Goal: Complete application form

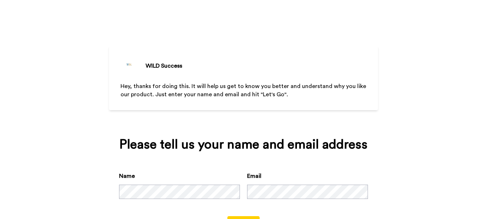
scroll to position [32, 0]
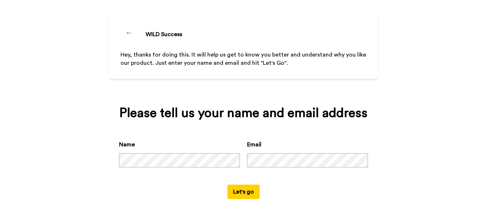
click at [236, 191] on button "Let's go" at bounding box center [243, 192] width 32 height 14
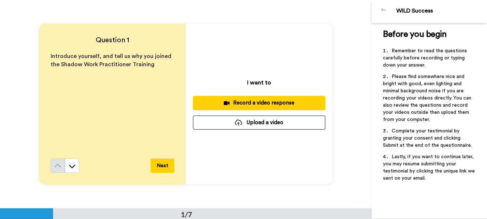
click at [160, 166] on button "Next" at bounding box center [163, 166] width 24 height 14
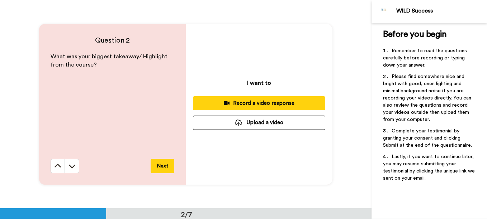
scroll to position [209, 0]
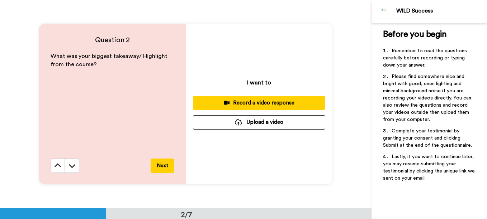
click at [162, 163] on button "Next" at bounding box center [163, 166] width 24 height 14
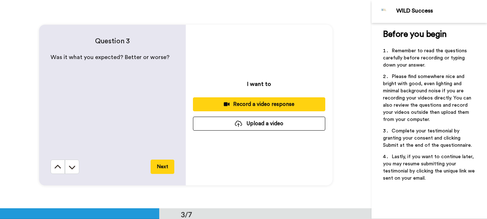
scroll to position [417, 0]
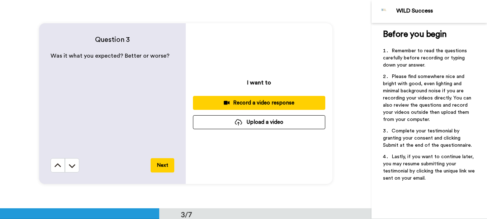
click at [162, 163] on button "Next" at bounding box center [163, 165] width 24 height 14
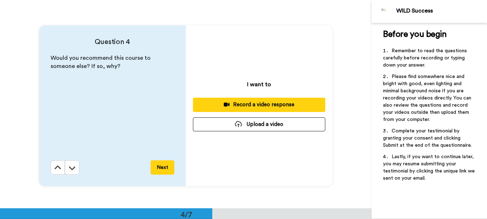
scroll to position [626, 0]
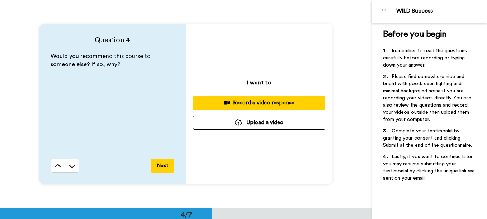
click at [162, 163] on button "Next" at bounding box center [163, 166] width 24 height 14
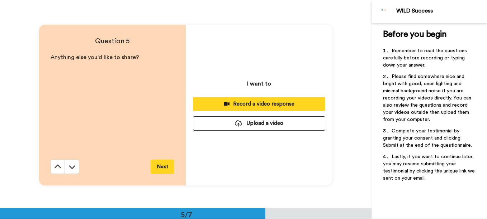
scroll to position [834, 0]
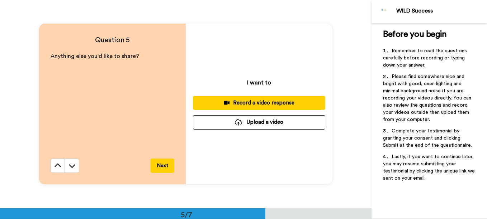
click at [162, 163] on button "Next" at bounding box center [163, 166] width 24 height 14
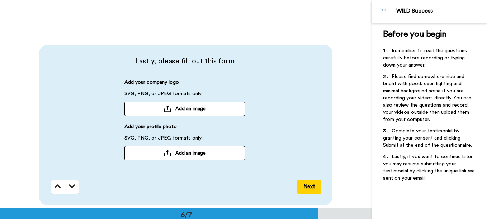
scroll to position [1007, 0]
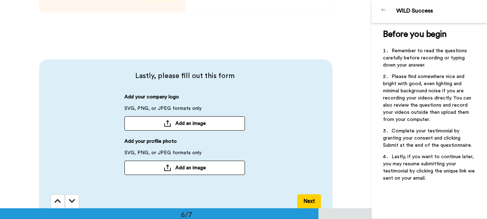
click at [188, 122] on span "Add an image" at bounding box center [190, 123] width 30 height 7
click at [183, 122] on span "Add an image" at bounding box center [190, 123] width 30 height 7
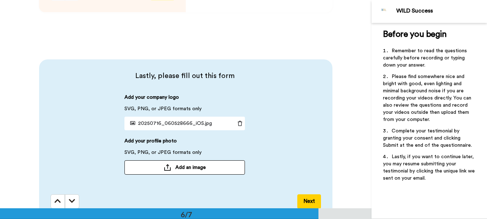
click at [195, 166] on span "Add an image" at bounding box center [190, 167] width 30 height 7
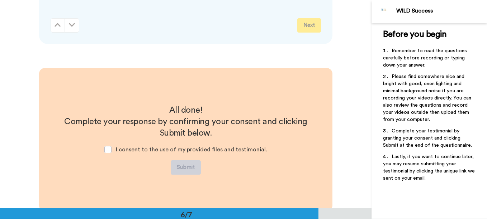
scroll to position [1114, 0]
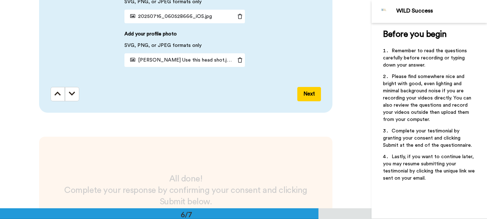
click at [308, 92] on button "Next" at bounding box center [309, 94] width 24 height 14
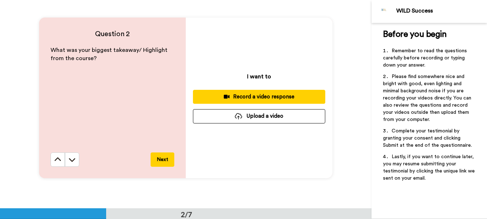
scroll to position [0, 0]
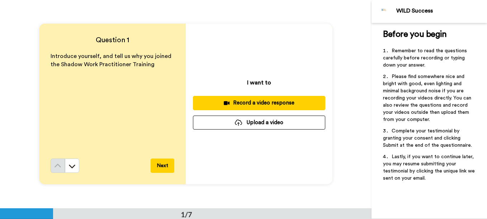
click at [278, 98] on button "Record a video response" at bounding box center [259, 103] width 132 height 14
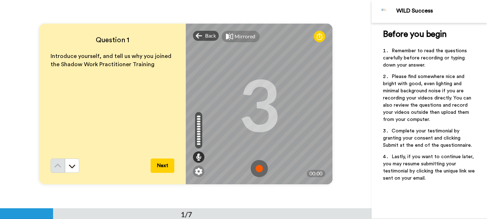
click at [259, 169] on img at bounding box center [259, 168] width 17 height 17
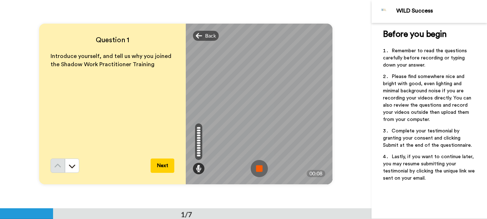
click at [258, 166] on img at bounding box center [259, 168] width 17 height 17
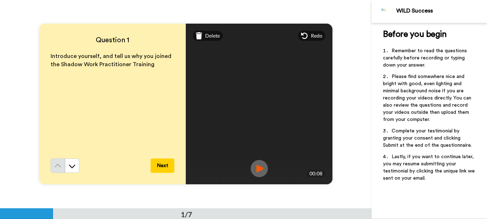
click at [308, 32] on div "Redo" at bounding box center [311, 36] width 27 height 10
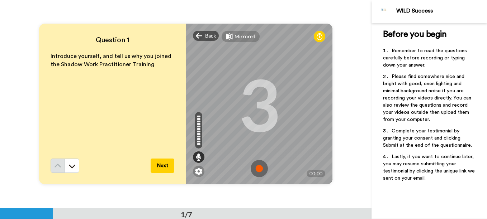
click at [255, 169] on img at bounding box center [259, 168] width 17 height 17
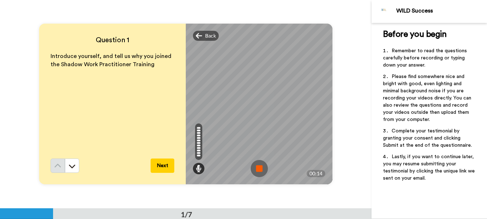
click at [257, 169] on img at bounding box center [259, 168] width 17 height 17
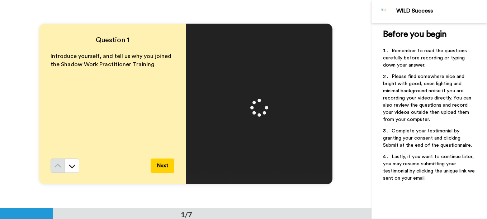
click at [160, 165] on button "Next" at bounding box center [163, 166] width 24 height 14
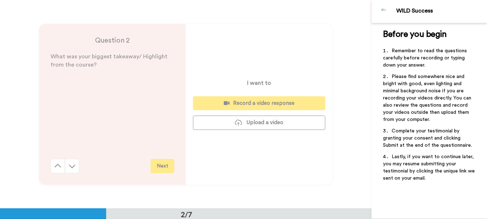
scroll to position [209, 0]
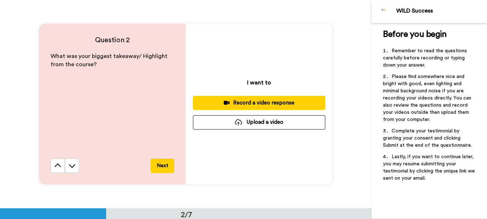
click at [261, 101] on div "Record a video response" at bounding box center [259, 103] width 121 height 8
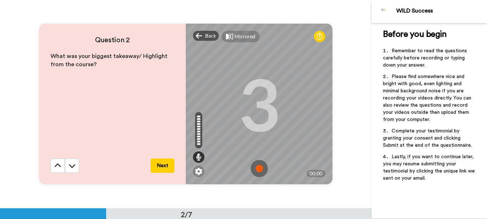
click at [256, 165] on img at bounding box center [259, 168] width 17 height 17
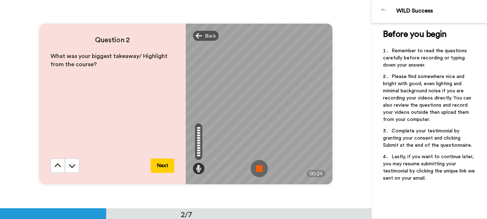
click at [257, 166] on img at bounding box center [259, 168] width 17 height 17
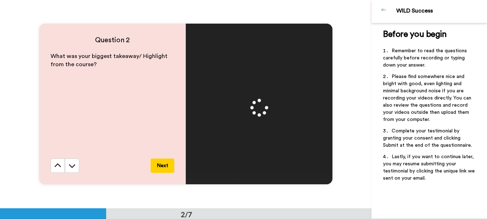
click at [165, 162] on button "Next" at bounding box center [163, 166] width 24 height 14
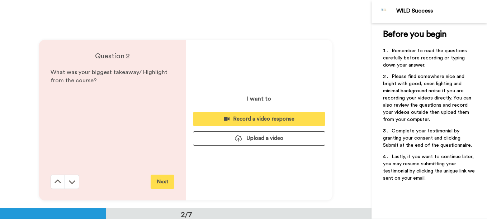
scroll to position [238, 0]
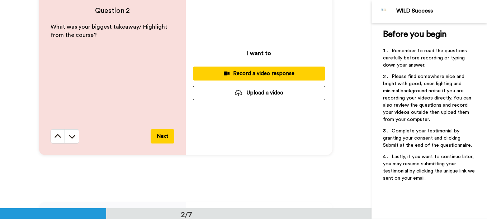
click at [238, 69] on button "Record a video response" at bounding box center [259, 74] width 132 height 14
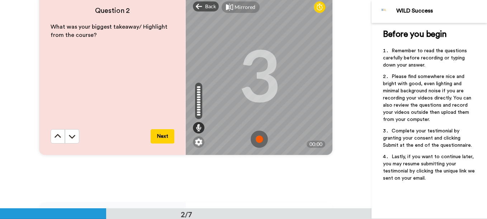
click at [317, 4] on icon at bounding box center [320, 7] width 6 height 7
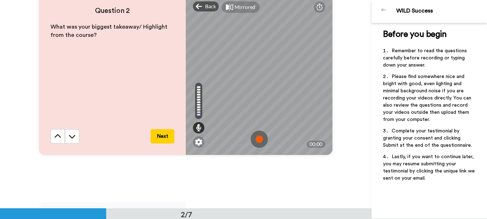
click at [259, 138] on img at bounding box center [259, 139] width 17 height 17
click at [257, 137] on img at bounding box center [259, 139] width 17 height 17
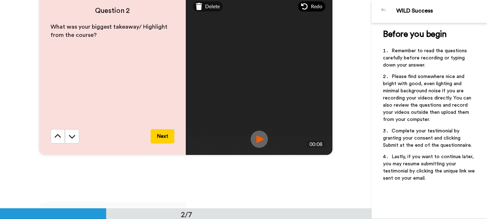
click at [311, 4] on span "Redo" at bounding box center [316, 6] width 11 height 7
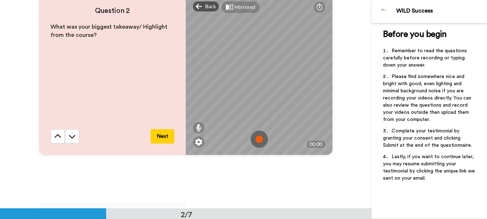
click at [258, 137] on img at bounding box center [259, 139] width 17 height 17
click at [256, 138] on img at bounding box center [259, 139] width 17 height 17
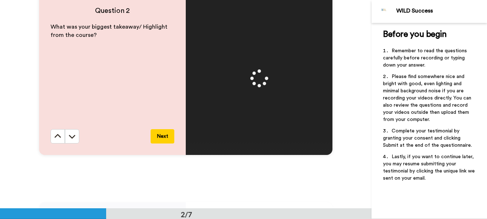
click at [162, 135] on button "Next" at bounding box center [163, 136] width 24 height 14
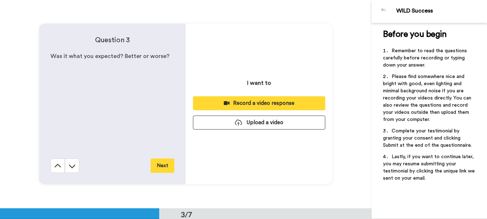
scroll to position [417, 0]
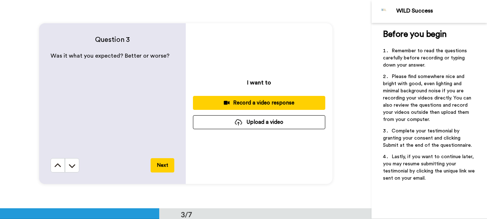
click at [245, 100] on div "Record a video response" at bounding box center [259, 103] width 121 height 8
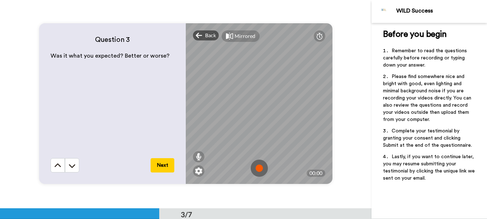
click at [255, 167] on img at bounding box center [259, 168] width 17 height 17
click at [259, 167] on img at bounding box center [259, 168] width 17 height 17
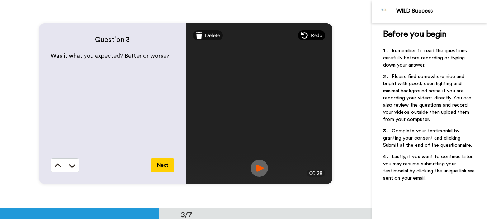
click at [314, 32] on span "Redo" at bounding box center [316, 35] width 11 height 7
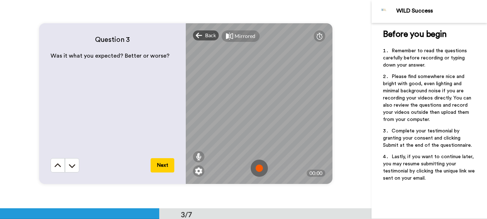
click at [254, 166] on img at bounding box center [259, 168] width 17 height 17
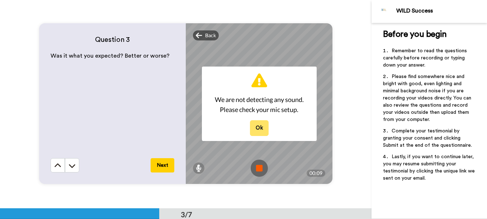
click at [254, 128] on button "Ok" at bounding box center [259, 127] width 19 height 15
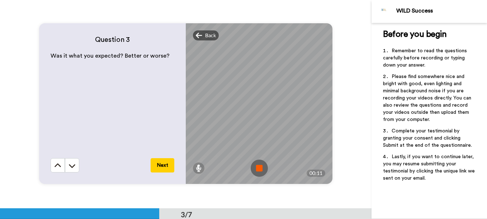
click at [256, 165] on img at bounding box center [259, 168] width 17 height 17
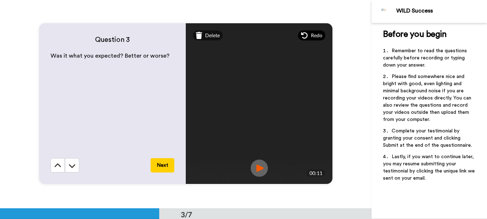
click at [312, 32] on span "Redo" at bounding box center [316, 35] width 11 height 7
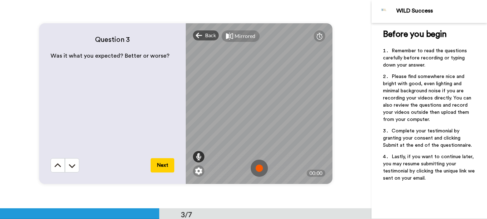
click at [198, 155] on icon at bounding box center [199, 156] width 6 height 7
click at [256, 163] on img at bounding box center [259, 168] width 17 height 17
click at [256, 166] on img at bounding box center [259, 168] width 17 height 17
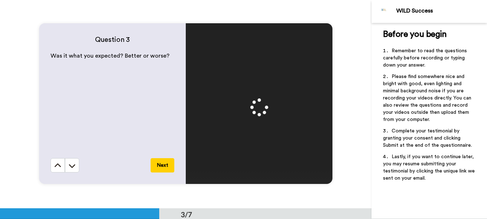
click at [162, 163] on button "Next" at bounding box center [163, 165] width 24 height 14
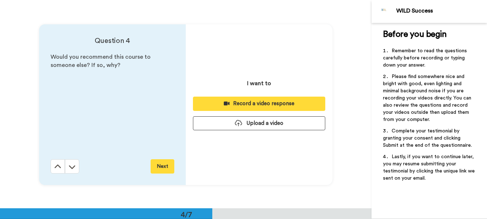
scroll to position [626, 0]
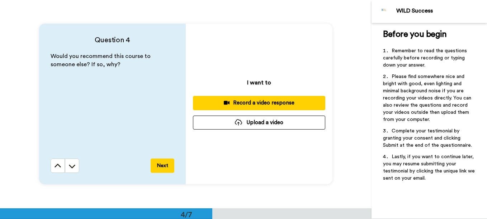
click at [250, 103] on div "Record a video response" at bounding box center [259, 103] width 121 height 8
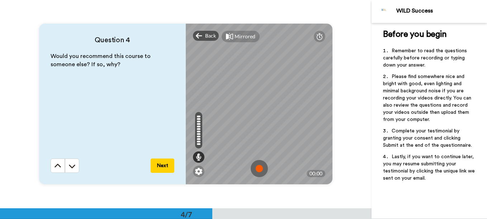
click at [256, 164] on img at bounding box center [259, 168] width 17 height 17
click at [254, 165] on img at bounding box center [259, 168] width 17 height 17
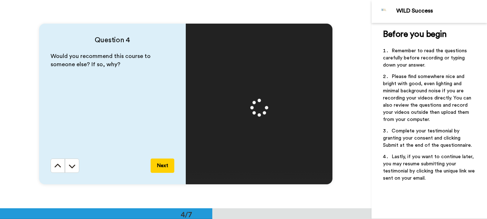
click at [158, 163] on button "Next" at bounding box center [163, 166] width 24 height 14
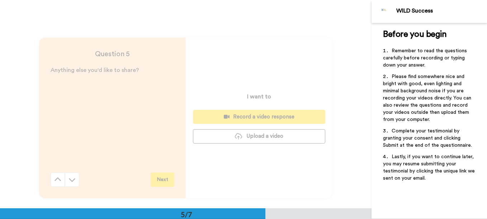
scroll to position [834, 0]
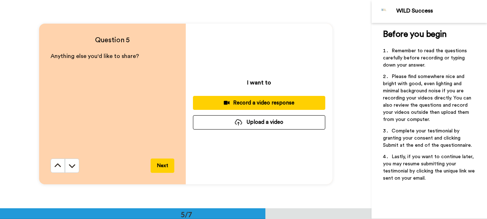
click at [159, 163] on button "Next" at bounding box center [163, 166] width 24 height 14
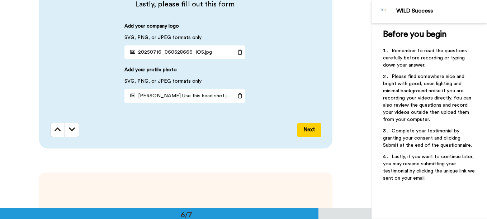
scroll to position [1222, 0]
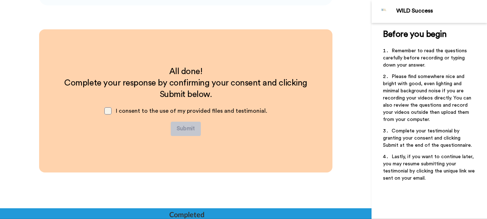
click at [108, 110] on span at bounding box center [107, 111] width 7 height 7
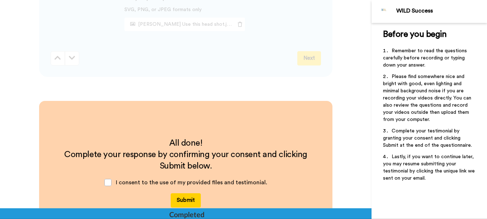
scroll to position [1251, 0]
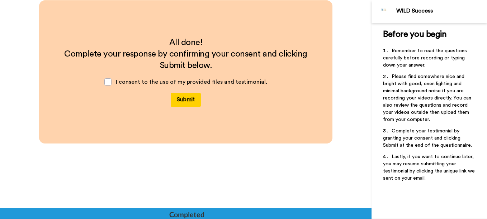
click at [179, 98] on button "Submit" at bounding box center [186, 100] width 30 height 14
